Goal: Task Accomplishment & Management: Use online tool/utility

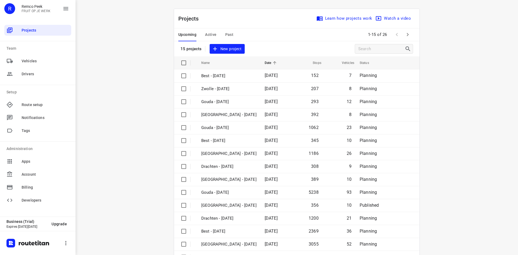
click at [207, 35] on span "Active" at bounding box center [210, 34] width 11 height 7
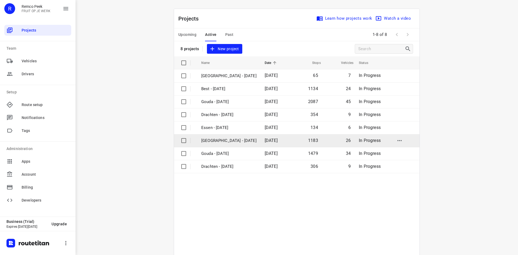
click at [211, 143] on p "[GEOGRAPHIC_DATA] - [DATE]" at bounding box center [228, 141] width 55 height 6
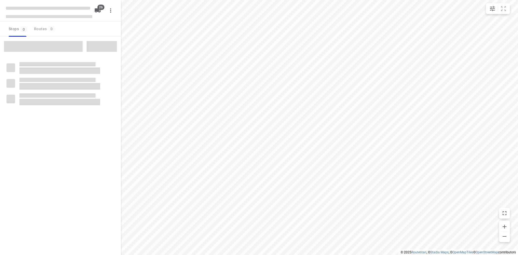
checkbox input "true"
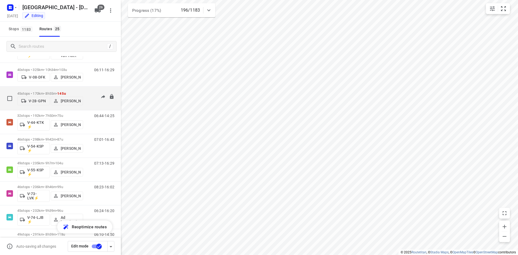
scroll to position [270, 0]
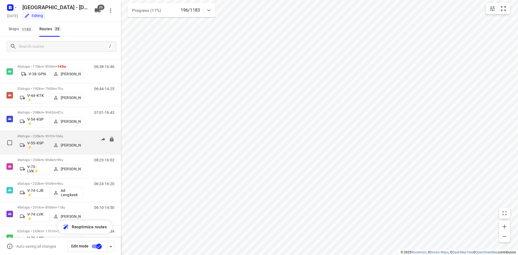
click at [48, 138] on p "49 stops • 235km • 9h7m • 104u" at bounding box center [50, 136] width 66 height 4
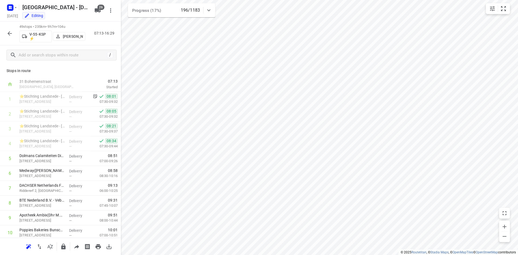
click at [73, 36] on p "[PERSON_NAME]" at bounding box center [73, 36] width 20 height 4
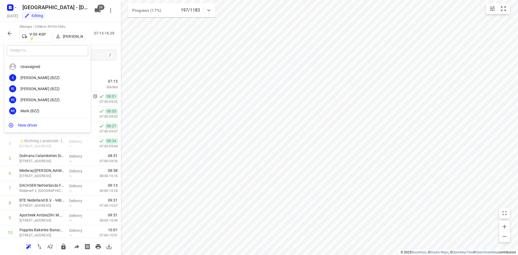
click at [19, 51] on input "text" at bounding box center [48, 50] width 82 height 11
click at [248, 67] on div at bounding box center [259, 127] width 518 height 255
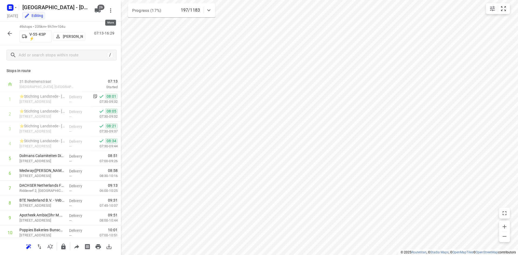
click at [110, 12] on icon "button" at bounding box center [110, 10] width 6 height 6
click at [110, 12] on div at bounding box center [259, 127] width 518 height 255
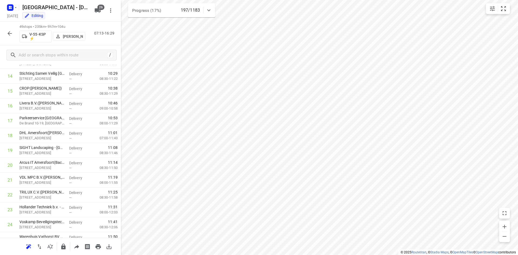
scroll to position [0, 0]
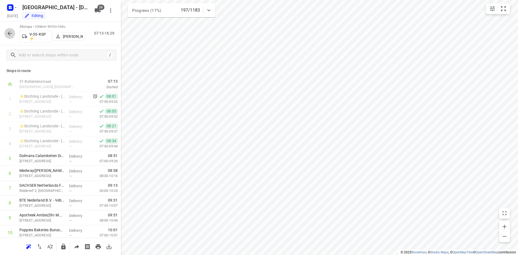
click at [7, 34] on icon "button" at bounding box center [9, 33] width 6 height 6
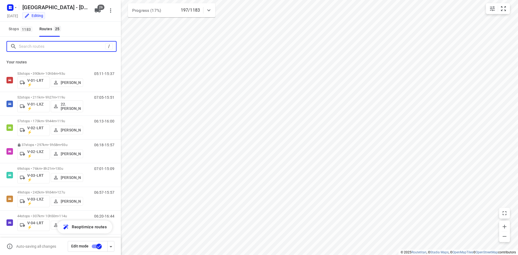
click at [57, 48] on input "Search routes" at bounding box center [62, 46] width 86 height 8
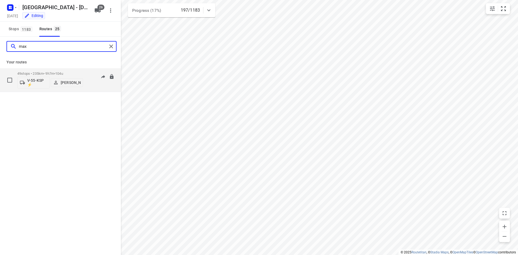
type input "max"
click at [68, 84] on p "[PERSON_NAME]" at bounding box center [71, 82] width 20 height 4
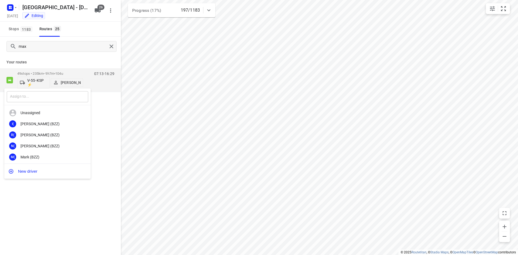
click at [36, 96] on input "text" at bounding box center [48, 96] width 82 height 11
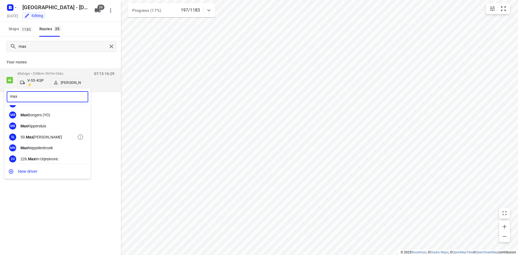
scroll to position [27, 0]
type input "max"
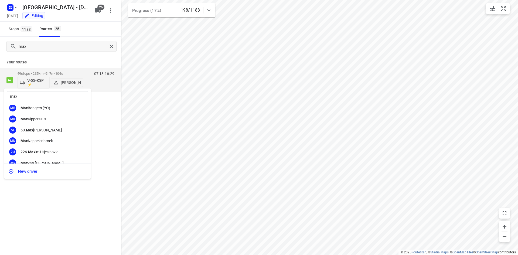
click at [113, 156] on div at bounding box center [259, 127] width 518 height 255
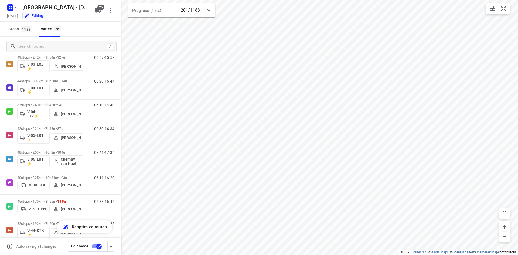
scroll to position [162, 0]
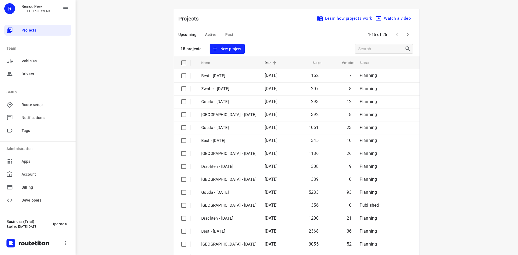
click at [205, 35] on span "Active" at bounding box center [210, 34] width 11 height 7
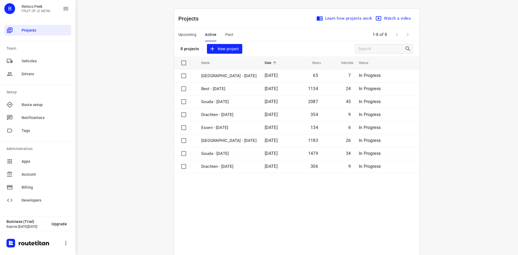
click at [197, 34] on div "Upcoming Active Past" at bounding box center [210, 34] width 64 height 13
click at [190, 35] on span "Upcoming" at bounding box center [187, 34] width 18 height 7
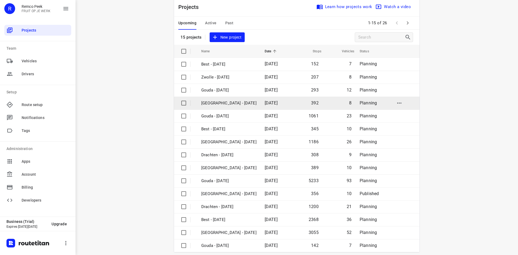
scroll to position [18, 0]
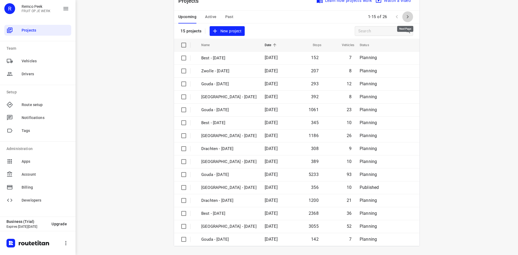
click at [405, 16] on icon "button" at bounding box center [408, 16] width 6 height 6
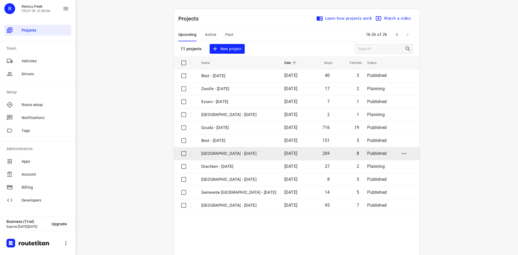
click at [226, 157] on td "[GEOGRAPHIC_DATA] - [DATE]" at bounding box center [238, 153] width 84 height 13
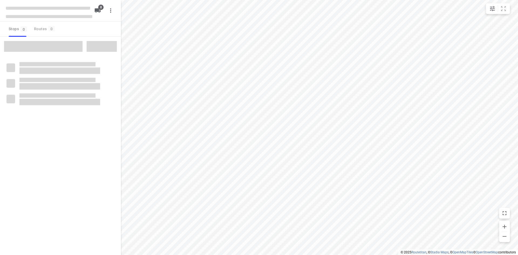
checkbox input "true"
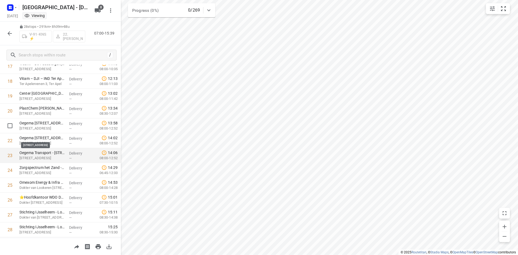
scroll to position [257, 0]
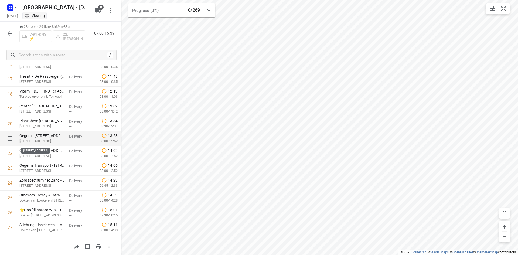
click at [38, 141] on p "Pascalstraat 24, Dedemsvaart" at bounding box center [41, 140] width 45 height 5
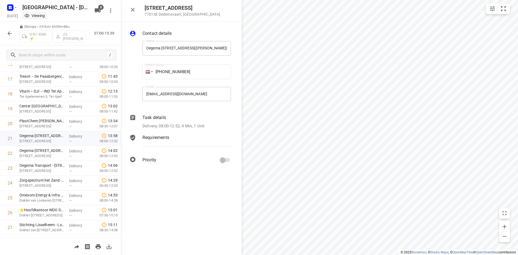
click at [135, 119] on icon at bounding box center [132, 117] width 5 height 5
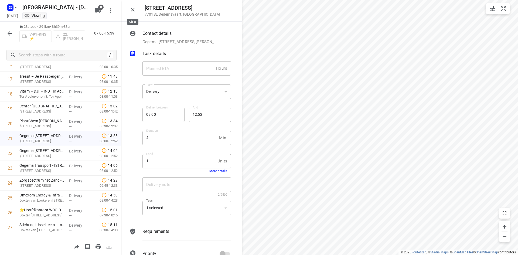
click at [134, 9] on icon "button" at bounding box center [133, 9] width 6 height 6
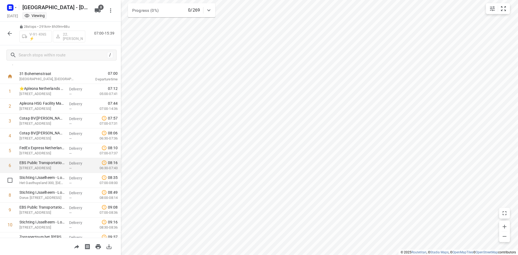
scroll to position [0, 0]
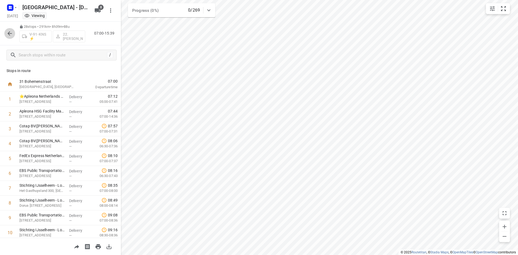
click at [9, 36] on icon "button" at bounding box center [9, 33] width 6 height 6
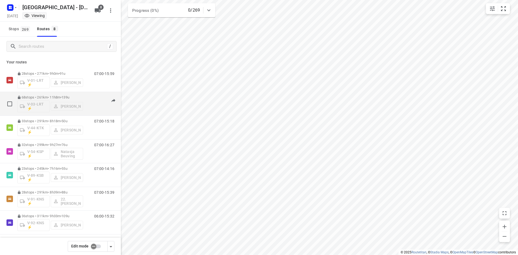
click at [61, 100] on div "V-03-LRT ⚡ Jorick Kok" at bounding box center [50, 105] width 66 height 13
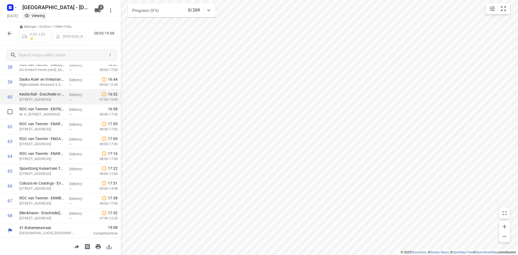
scroll to position [878, 0]
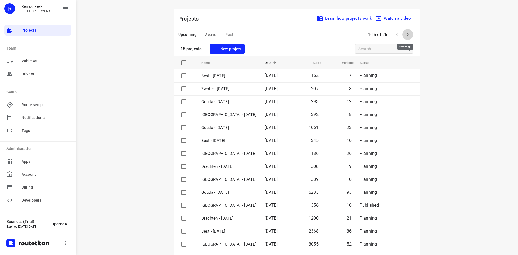
click at [402, 31] on button "button" at bounding box center [407, 34] width 11 height 11
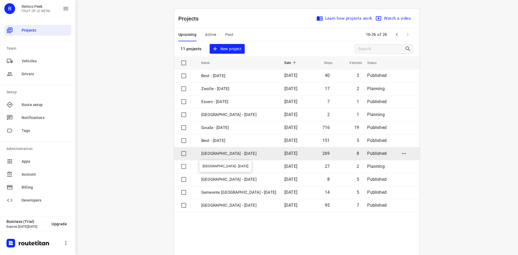
click at [201, 154] on p "[GEOGRAPHIC_DATA] - [DATE]" at bounding box center [238, 154] width 75 height 6
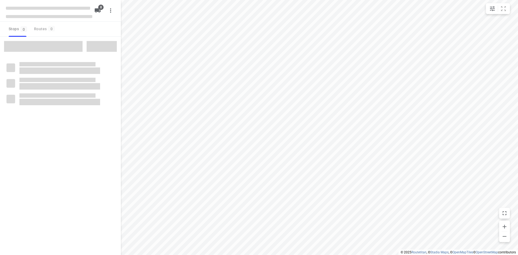
checkbox input "true"
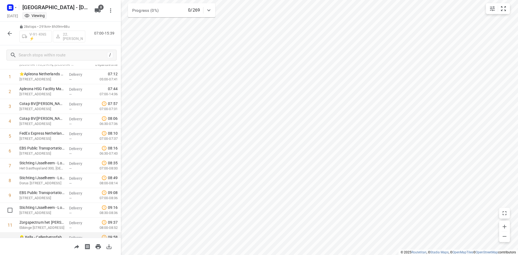
scroll to position [54, 0]
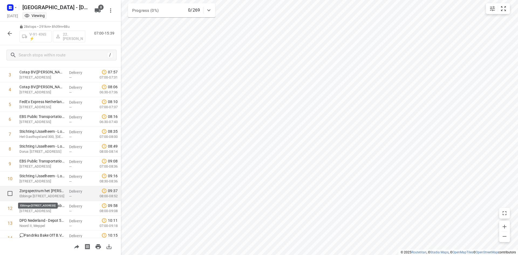
click at [31, 194] on p "Ebbinge Wubbenlaan 80, Staphorst" at bounding box center [41, 196] width 45 height 5
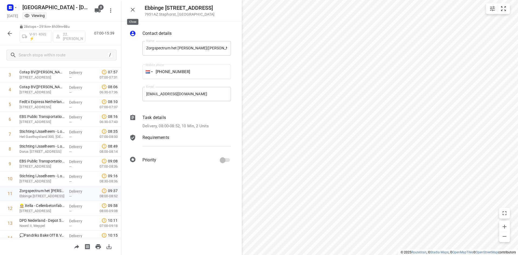
click at [133, 12] on icon "button" at bounding box center [133, 9] width 6 height 6
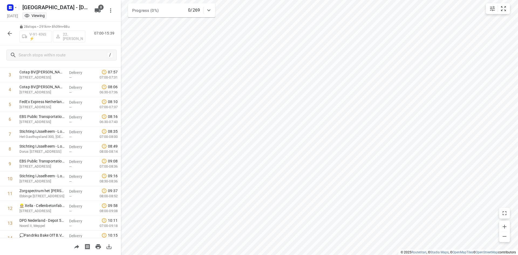
click at [9, 35] on icon "button" at bounding box center [9, 33] width 6 height 6
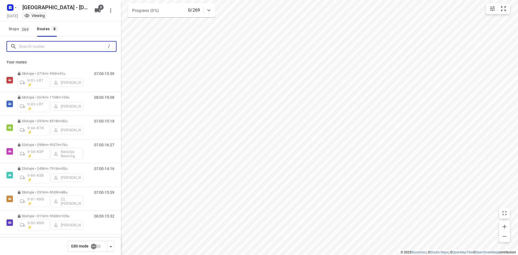
click at [29, 45] on input "Search routes" at bounding box center [62, 46] width 86 height 8
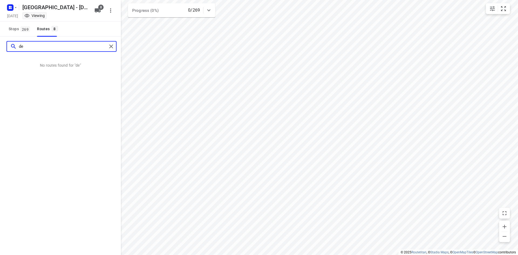
type input "d"
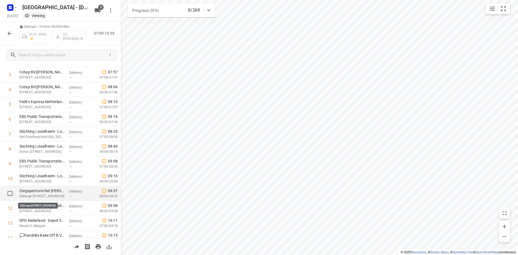
click at [33, 194] on p "Ebbinge Wubbenlaan 80, Staphorst" at bounding box center [41, 196] width 45 height 5
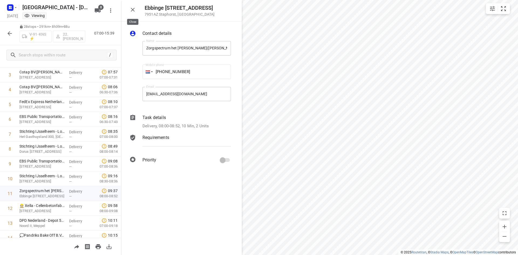
click at [134, 9] on icon "button" at bounding box center [133, 9] width 6 height 6
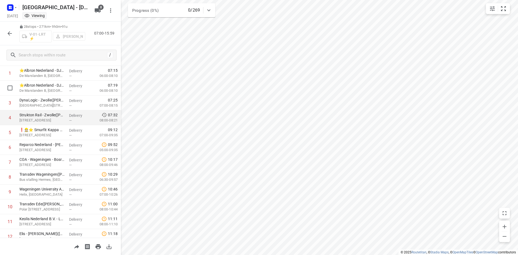
scroll to position [0, 0]
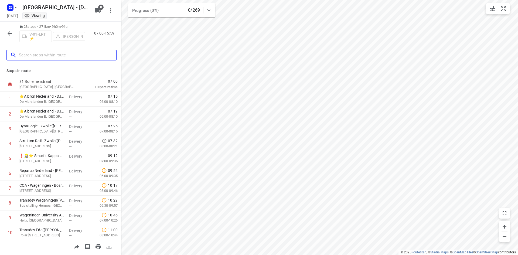
click at [40, 55] on input "text" at bounding box center [67, 55] width 97 height 8
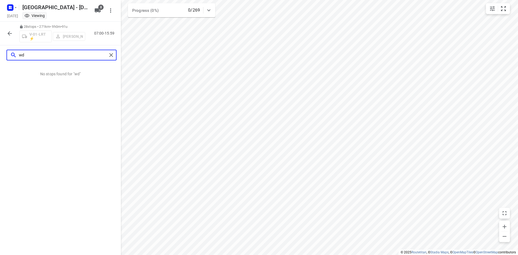
type input "w"
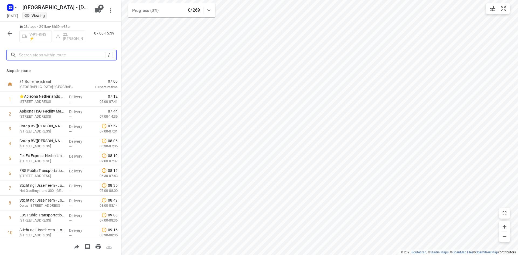
drag, startPoint x: 36, startPoint y: 57, endPoint x: 36, endPoint y: 53, distance: 4.1
click at [36, 58] on input "text" at bounding box center [62, 55] width 86 height 8
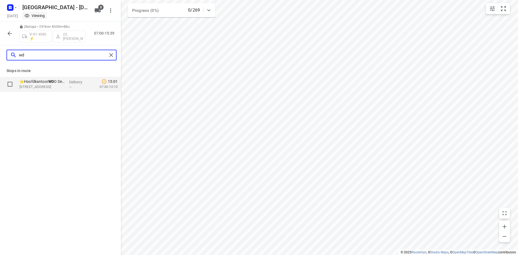
type input "wd"
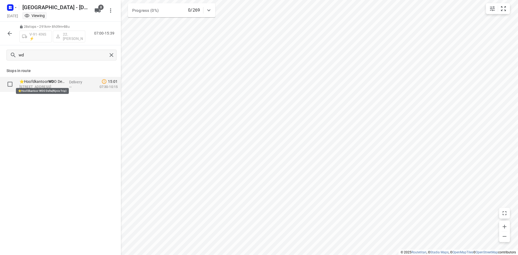
click at [43, 82] on p "⭐Hoofdkantoor WD O Delta(Rijnie Trip)" at bounding box center [41, 81] width 45 height 5
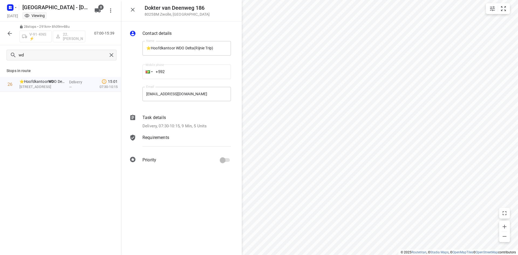
click at [133, 118] on icon at bounding box center [132, 117] width 5 height 5
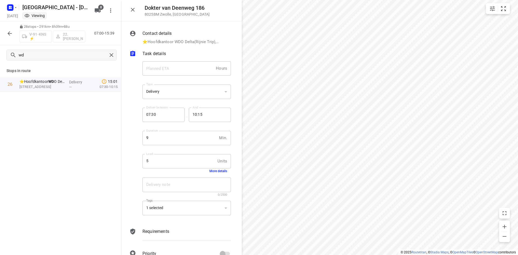
click at [214, 171] on button "More details" at bounding box center [218, 171] width 18 height 4
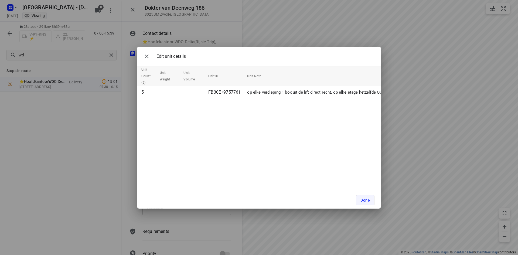
click at [363, 199] on span "Done" at bounding box center [365, 200] width 9 height 4
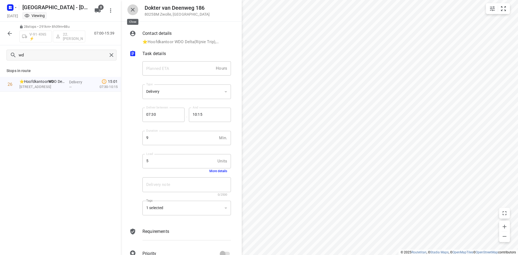
click at [134, 10] on icon "button" at bounding box center [133, 9] width 6 height 6
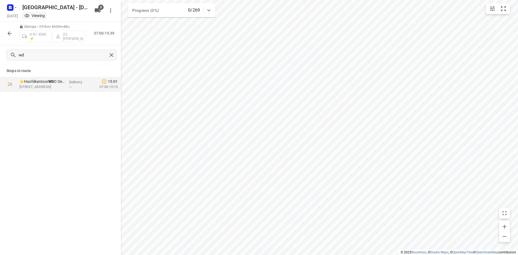
click at [6, 34] on icon "button" at bounding box center [9, 33] width 6 height 6
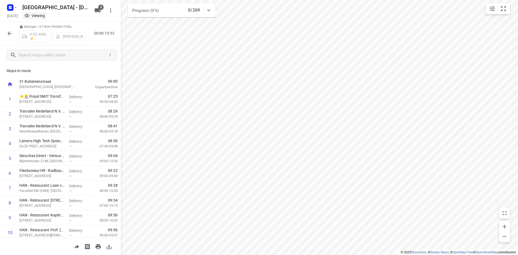
click at [37, 49] on div "/" at bounding box center [60, 54] width 121 height 19
click at [37, 51] on input "text" at bounding box center [67, 55] width 97 height 8
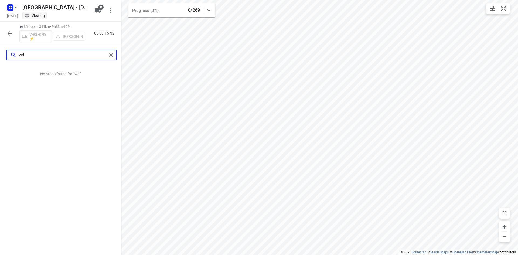
type input "w"
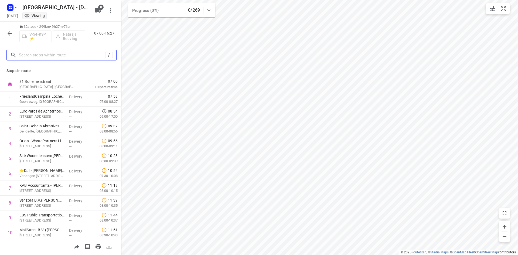
click at [55, 53] on input "text" at bounding box center [62, 55] width 86 height 8
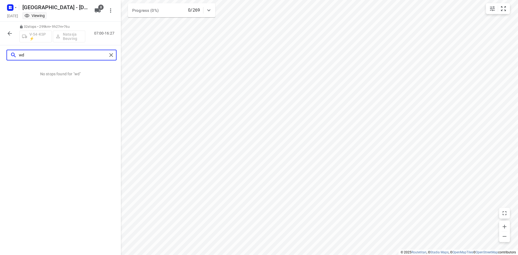
type input "wd"
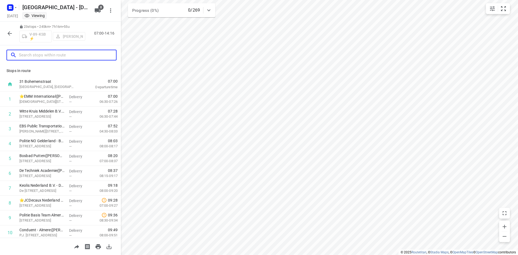
click at [43, 59] on input "text" at bounding box center [67, 55] width 97 height 8
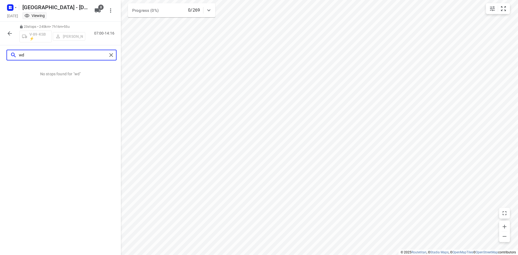
type input "wd"
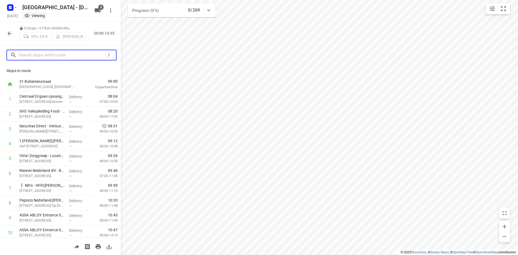
click at [25, 56] on input "text" at bounding box center [62, 55] width 86 height 8
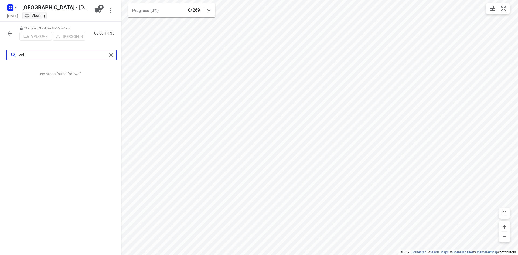
type input "wd"
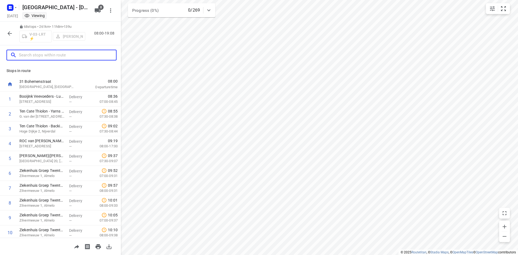
click at [39, 57] on input "text" at bounding box center [67, 55] width 97 height 8
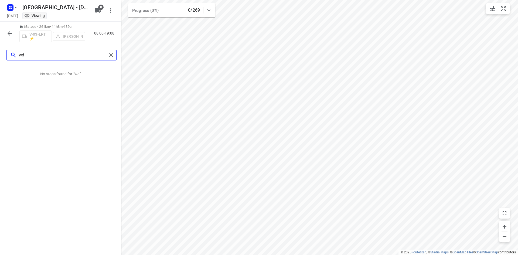
type input "w"
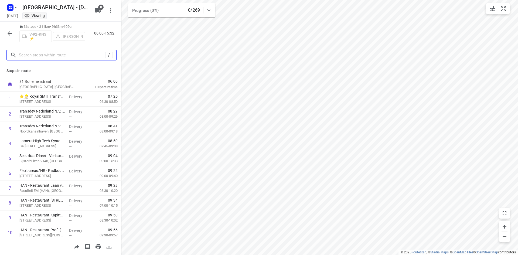
click at [63, 57] on input "text" at bounding box center [62, 55] width 86 height 8
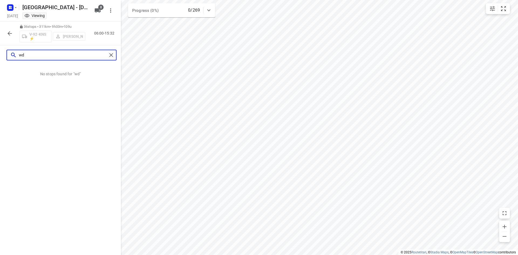
type input "wd"
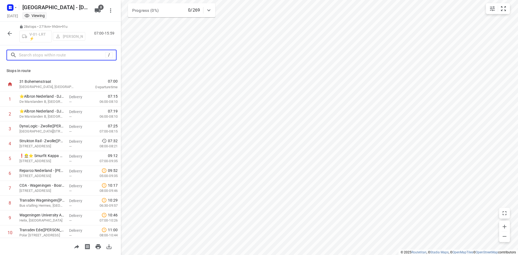
click at [69, 57] on input "text" at bounding box center [62, 55] width 86 height 8
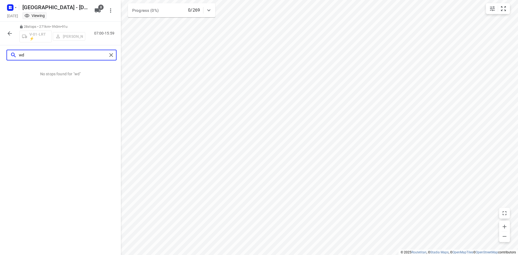
type input "w"
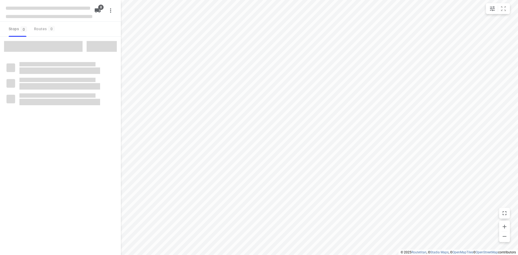
checkbox input "true"
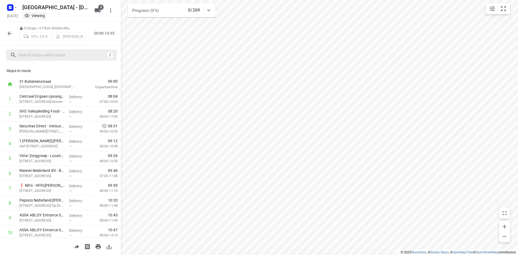
click at [68, 50] on div "/" at bounding box center [61, 55] width 110 height 11
click at [65, 52] on input "text" at bounding box center [67, 55] width 97 height 8
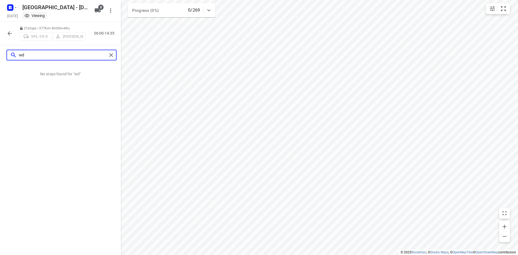
type input "w"
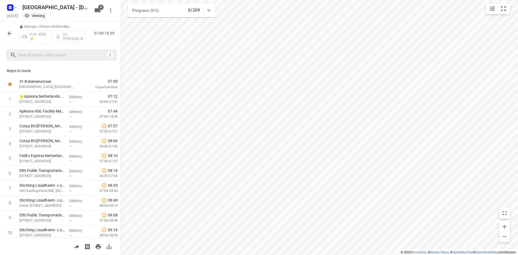
click at [34, 49] on div "/" at bounding box center [60, 54] width 121 height 19
click at [33, 51] on input "text" at bounding box center [62, 55] width 86 height 8
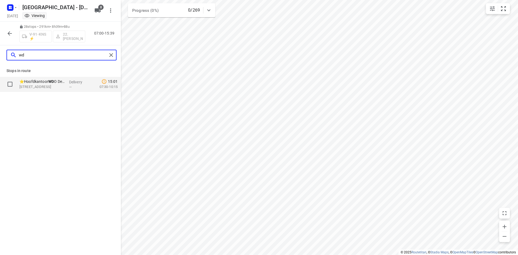
type input "wd"
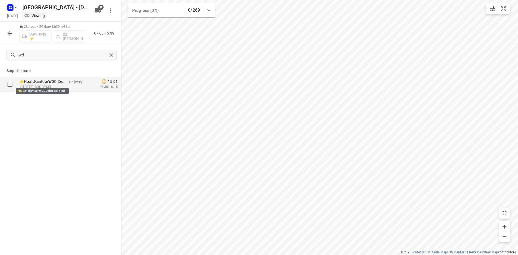
click at [36, 82] on p "⭐Hoofdkantoor WD O Delta(Rijnie Trip)" at bounding box center [41, 81] width 45 height 5
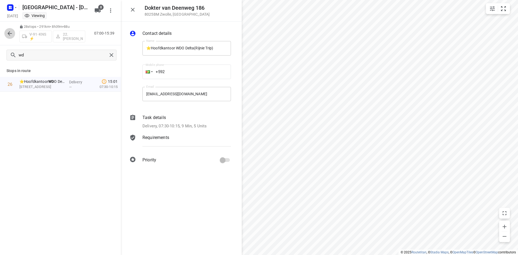
click at [8, 32] on icon "button" at bounding box center [9, 33] width 6 height 6
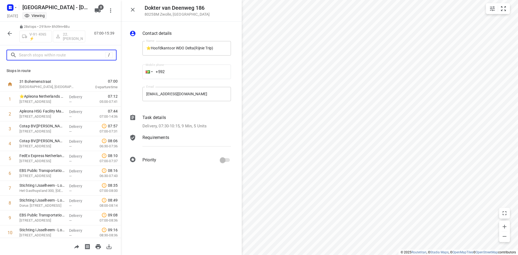
click at [24, 53] on input "text" at bounding box center [62, 55] width 86 height 8
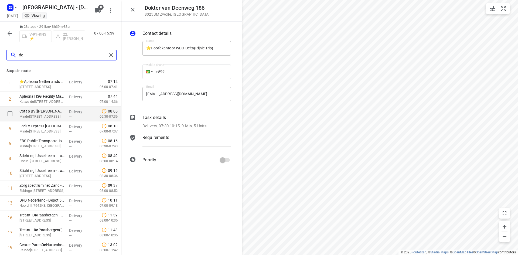
type input "d"
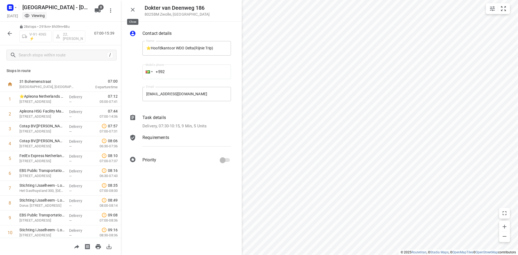
click at [131, 9] on icon "button" at bounding box center [133, 10] width 4 height 4
